Goal: Answer question/provide support: Share knowledge or assist other users

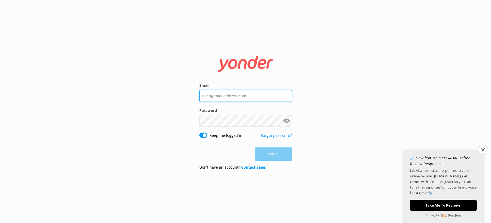
click at [244, 94] on input "Email" at bounding box center [245, 96] width 93 height 12
paste input "[EMAIL_ADDRESS][DOMAIN_NAME]"
type input "[EMAIL_ADDRESS][DOMAIN_NAME]"
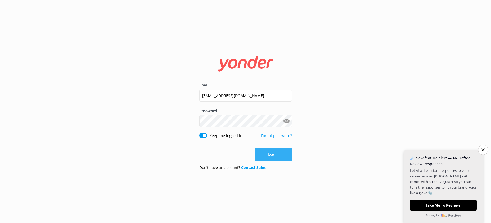
click at [273, 155] on button "Log in" at bounding box center [273, 153] width 37 height 13
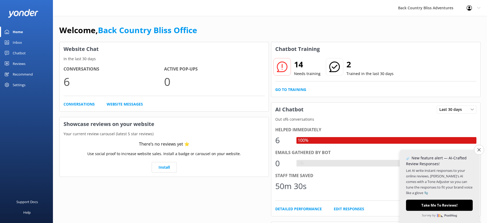
click at [18, 56] on div "Chatbot" at bounding box center [19, 53] width 13 height 11
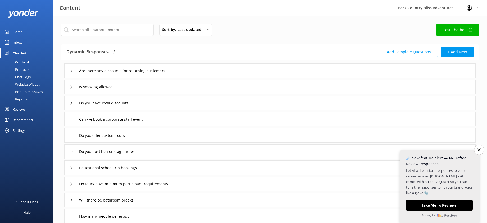
click at [448, 28] on link "Test Chatbot" at bounding box center [457, 30] width 43 height 12
click at [17, 76] on div "Chat Logs" at bounding box center [17, 76] width 28 height 7
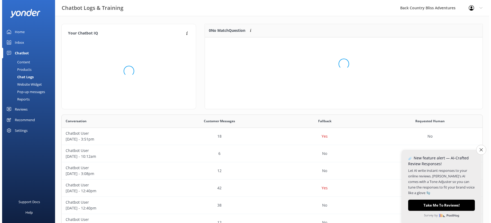
scroll to position [62, 274]
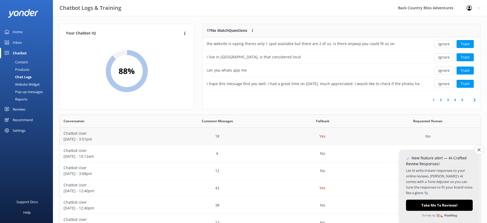
click at [110, 134] on p "Chatbot User" at bounding box center [112, 133] width 97 height 6
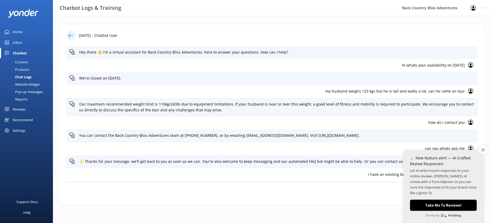
click at [483, 151] on icon "Close survey" at bounding box center [482, 149] width 3 height 3
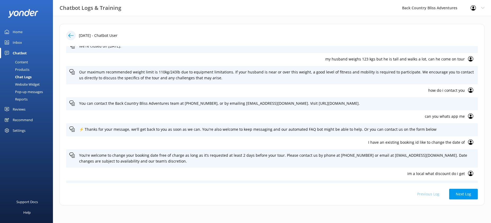
scroll to position [31, 0]
click at [329, 60] on p "my husband weighs 123 kgs but he is tall and walks a lot, can he come on tour" at bounding box center [266, 60] width 395 height 6
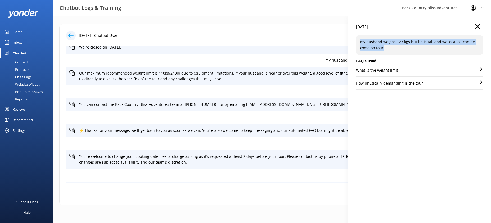
drag, startPoint x: 360, startPoint y: 42, endPoint x: 384, endPoint y: 49, distance: 25.4
click at [384, 49] on p "my husband weighs 123 kgs but he is tall and walks a lot, can he come on tour" at bounding box center [419, 45] width 119 height 12
copy p "my husband weighs 123 kgs but he is tall and walks a lot, can he come on tour"
click at [477, 27] on use "button" at bounding box center [477, 26] width 5 height 5
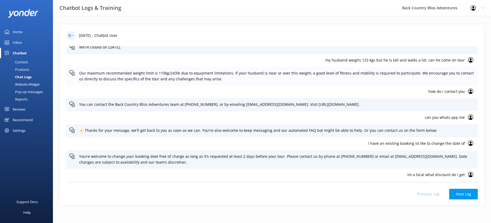
click at [327, 74] on p "Our maximum recommended weight limit is 110kg/243lb due to equipment limitation…" at bounding box center [276, 76] width 395 height 12
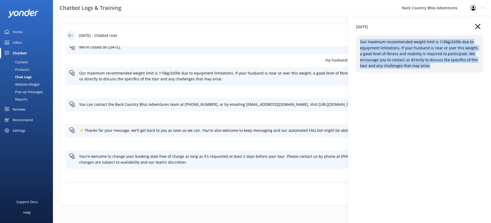
drag, startPoint x: 361, startPoint y: 41, endPoint x: 440, endPoint y: 64, distance: 82.7
click at [440, 64] on p "Our maximum recommended weight limit is 110kg/243lb due to equipment limitation…" at bounding box center [419, 54] width 119 height 30
copy p "Our maximum recommended weight limit is 110kg/243lb due to equipment limitation…"
click at [477, 25] on icon "button" at bounding box center [477, 26] width 5 height 5
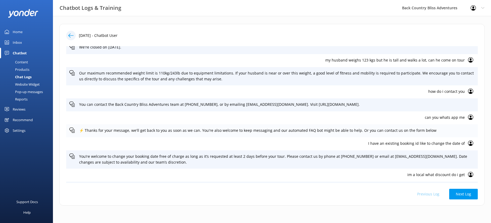
click at [87, 130] on p "⚡ Thanks for your message, we'll get back to you as soon as we can. You're also…" at bounding box center [276, 130] width 395 height 6
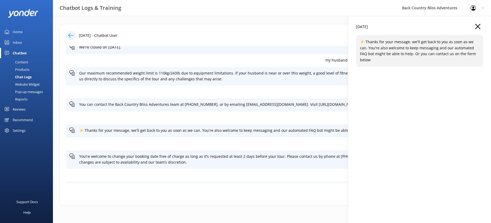
drag, startPoint x: 366, startPoint y: 41, endPoint x: 477, endPoint y: 52, distance: 110.9
click at [477, 52] on p "⚡ Thanks for your message, we'll get back to you as soon as we can. You're also…" at bounding box center [419, 51] width 119 height 24
copy p "Thanks for your message, we'll get back to you as soon as we can. You're also w…"
click at [477, 26] on use "button" at bounding box center [477, 26] width 5 height 5
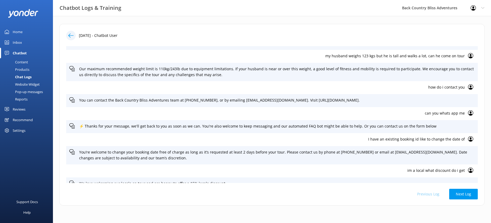
scroll to position [37, 0]
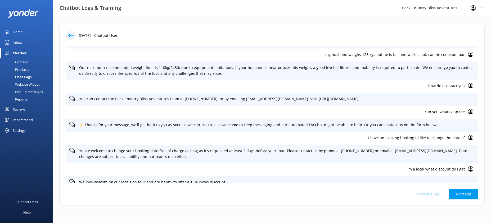
click at [369, 137] on p "I have an existing booking id like to change the date of" at bounding box center [266, 138] width 395 height 6
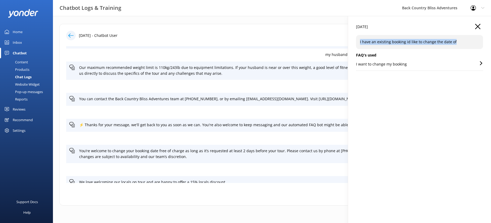
drag, startPoint x: 360, startPoint y: 40, endPoint x: 458, endPoint y: 40, distance: 97.9
click at [458, 40] on div "I have an existing booking id like to change the date of" at bounding box center [419, 42] width 127 height 14
copy p "I have an existing booking id like to change the date of"
click at [475, 26] on icon "button" at bounding box center [477, 26] width 5 height 5
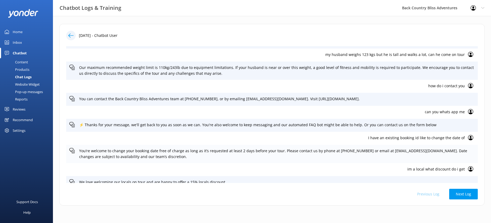
click at [80, 151] on p "You’re welcome to change your booking date free of charge as long as it’s reque…" at bounding box center [276, 154] width 395 height 12
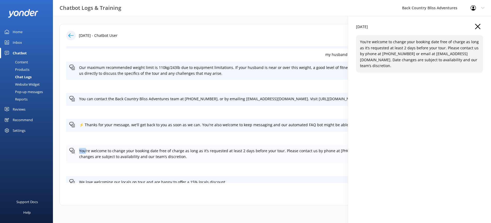
click at [80, 151] on p "You’re welcome to change your booking date free of charge as long as it’s reque…" at bounding box center [276, 154] width 395 height 12
drag, startPoint x: 360, startPoint y: 42, endPoint x: 432, endPoint y: 70, distance: 77.2
click at [432, 70] on div "You’re welcome to change your booking date free of charge as long as it’s reque…" at bounding box center [419, 54] width 127 height 38
copy p "You’re welcome to change your booking date free of charge as long as it’s reque…"
click at [298, 146] on div "You’re welcome to change your booking date free of charge as long as it’s reque…" at bounding box center [271, 153] width 411 height 18
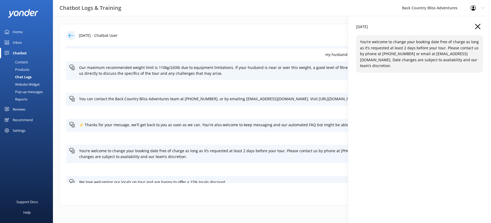
click at [301, 136] on p "I have an existing booking id like to change the date of" at bounding box center [266, 138] width 395 height 6
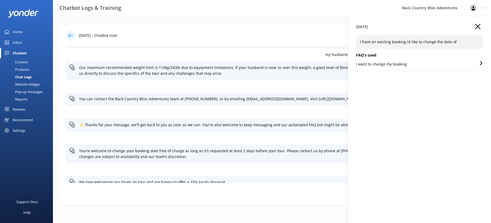
click at [481, 28] on div "[DATE]" at bounding box center [419, 29] width 127 height 11
click at [478, 27] on icon "button" at bounding box center [477, 26] width 5 height 5
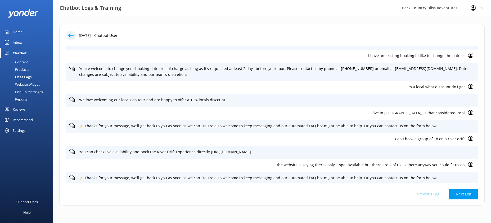
scroll to position [120, 0]
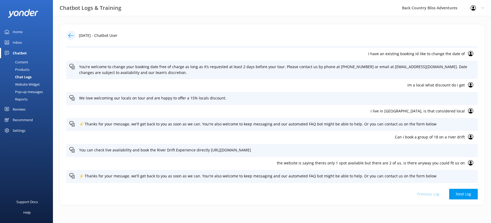
click at [385, 165] on p "the website is saying theres only 1 spot available but there are 2 of us. is th…" at bounding box center [266, 163] width 395 height 6
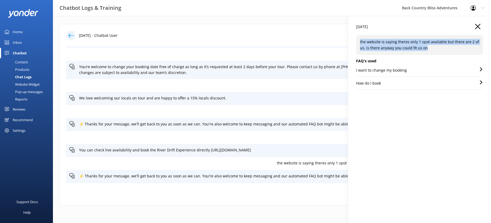
drag, startPoint x: 427, startPoint y: 49, endPoint x: 359, endPoint y: 40, distance: 68.9
click at [359, 40] on div "the website is saying theres only 1 spot available but there are 2 of us. is th…" at bounding box center [419, 45] width 127 height 20
copy p "the website is saying theres only 1 spot available but there are 2 of us. is th…"
click at [477, 26] on icon "button" at bounding box center [477, 26] width 5 height 5
